Goal: Find contact information: Find contact information

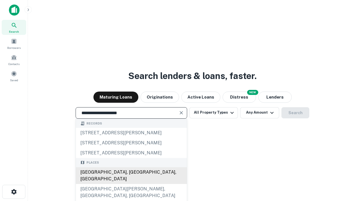
click at [131, 184] on div "Santa Monica, CA, USA" at bounding box center [131, 175] width 111 height 17
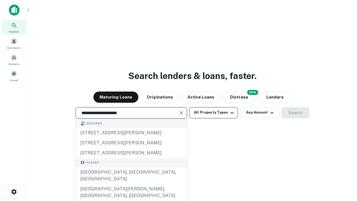
type input "**********"
click at [214, 112] on button "All Property Types" at bounding box center [213, 112] width 49 height 11
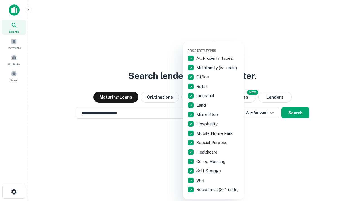
click at [218, 47] on button "button" at bounding box center [217, 47] width 61 height 0
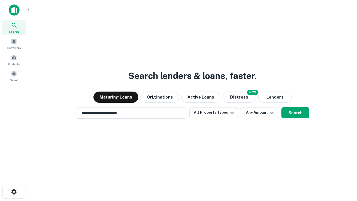
scroll to position [3, 67]
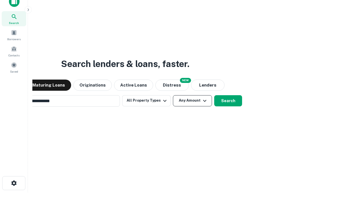
click at [173, 95] on button "Any Amount" at bounding box center [192, 100] width 39 height 11
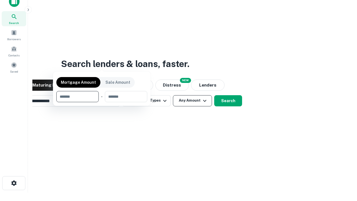
scroll to position [9, 0]
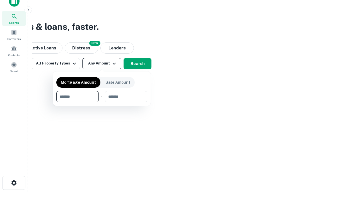
type input "*******"
click at [102, 102] on button "button" at bounding box center [101, 102] width 91 height 0
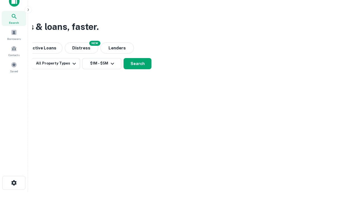
scroll to position [9, 0]
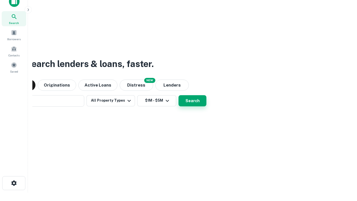
click at [178, 95] on button "Search" at bounding box center [192, 100] width 28 height 11
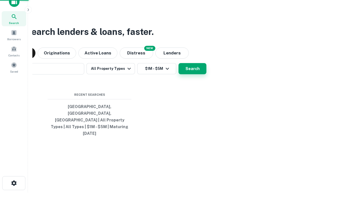
scroll to position [9, 0]
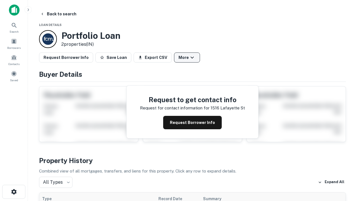
click at [187, 57] on button "More" at bounding box center [187, 57] width 26 height 10
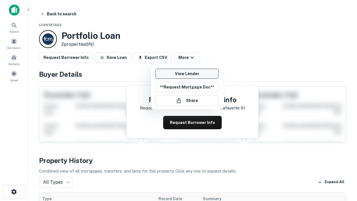
click at [187, 74] on link "View Lender" at bounding box center [186, 74] width 63 height 10
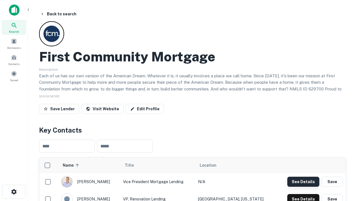
click at [303, 181] on button "See Details" at bounding box center [303, 182] width 32 height 10
click at [14, 192] on icon "button" at bounding box center [14, 191] width 7 height 7
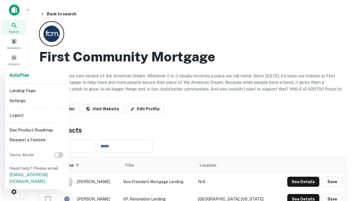
click at [37, 115] on li "Logout" at bounding box center [37, 115] width 60 height 10
